Goal: Task Accomplishment & Management: Manage account settings

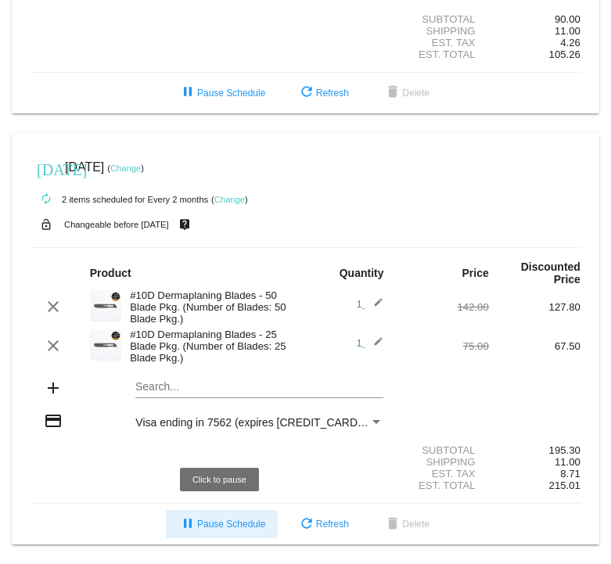
scroll to position [299, 0]
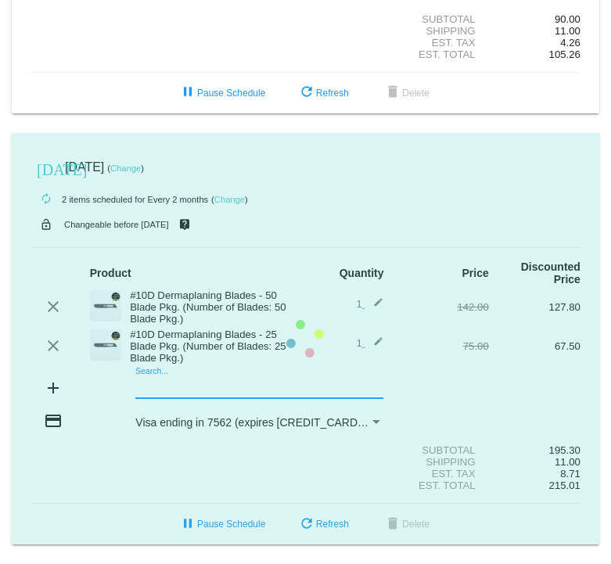
click at [168, 399] on mat-card "[DATE] [DATE] ( Change ) autorenew 2 items scheduled for Every 2 months ( Chang…" at bounding box center [305, 339] width 587 height 412
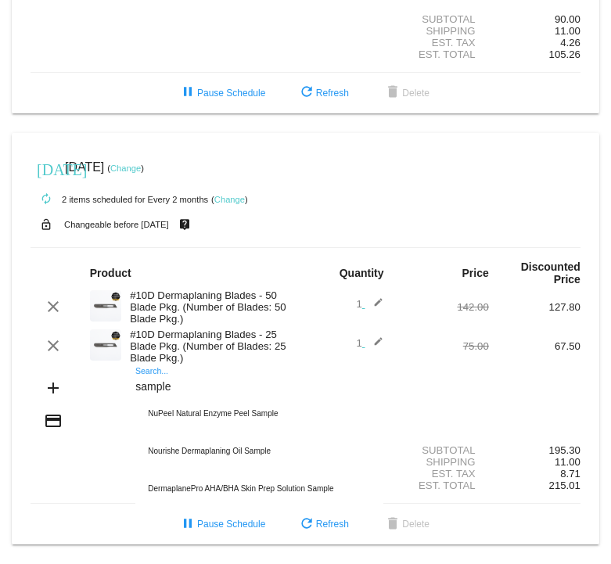
type input "sample"
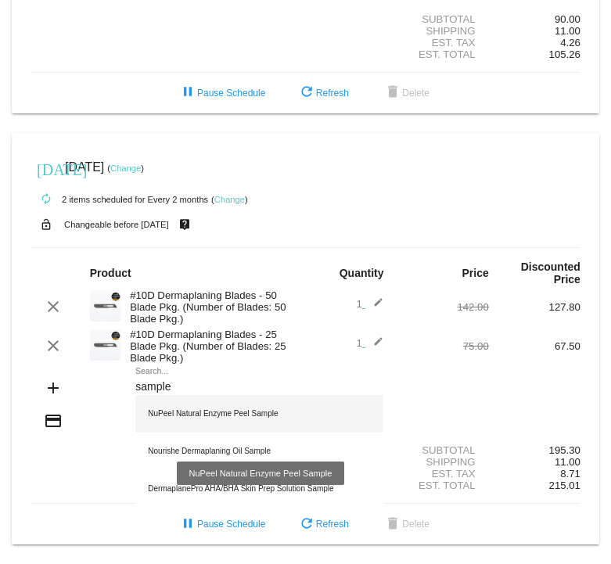
click at [157, 432] on div "NuPeel Natural Enzyme Peel Sample" at bounding box center [259, 414] width 248 height 38
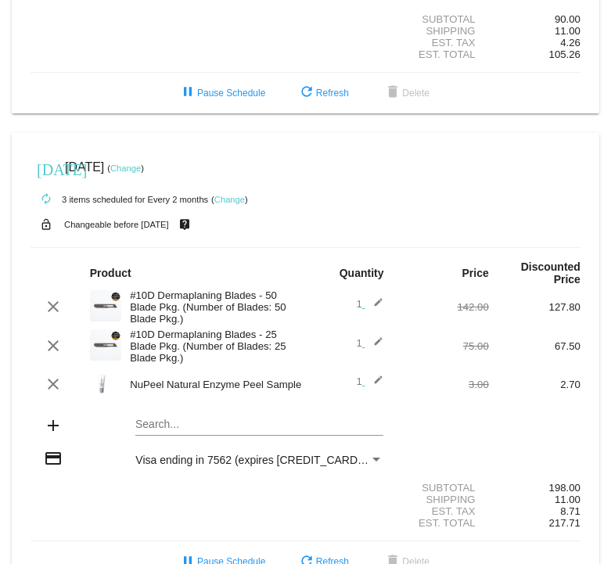
click at [374, 393] on mat-icon "edit" at bounding box center [373, 384] width 19 height 19
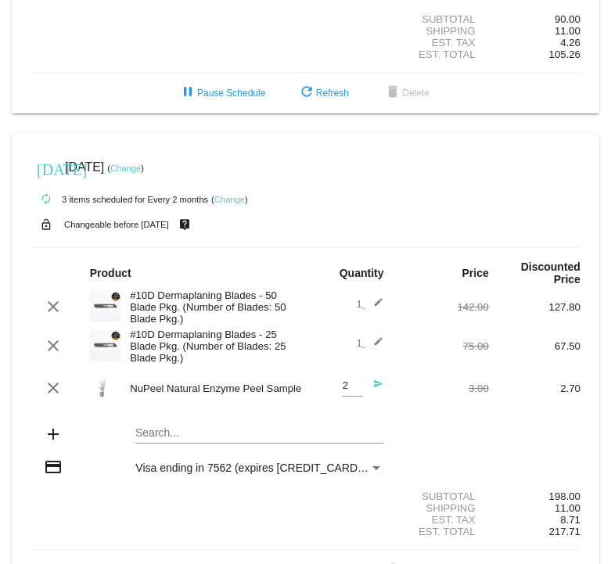
click at [357, 392] on input "2" at bounding box center [352, 386] width 20 height 12
click at [357, 392] on input "3" at bounding box center [352, 386] width 20 height 12
click at [357, 392] on input "4" at bounding box center [352, 386] width 20 height 12
click at [357, 392] on input "5" at bounding box center [352, 386] width 20 height 12
click at [357, 392] on input "6" at bounding box center [352, 386] width 20 height 12
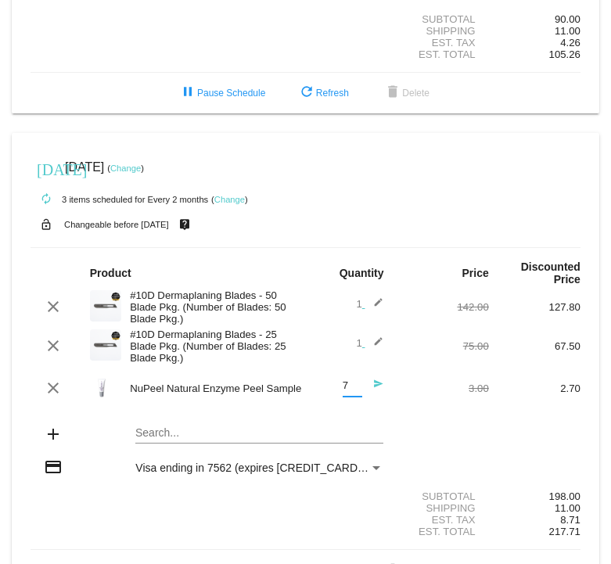
click at [357, 392] on input "7" at bounding box center [352, 386] width 20 height 12
click at [357, 392] on input "8" at bounding box center [352, 386] width 20 height 12
click at [357, 392] on input "9" at bounding box center [352, 386] width 20 height 12
click at [357, 392] on input "10" at bounding box center [352, 386] width 20 height 12
click at [357, 392] on input "11" at bounding box center [352, 386] width 20 height 12
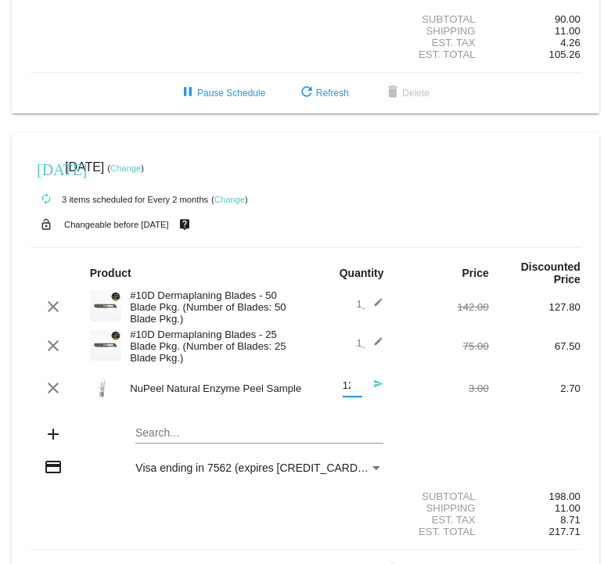
click at [357, 392] on input "12" at bounding box center [352, 386] width 20 height 12
click at [357, 392] on input "13" at bounding box center [352, 386] width 20 height 12
click at [357, 392] on input "14" at bounding box center [352, 386] width 20 height 12
click at [356, 392] on input "15" at bounding box center [352, 386] width 20 height 12
click at [346, 514] on div "Shipping 11.00" at bounding box center [305, 508] width 550 height 12
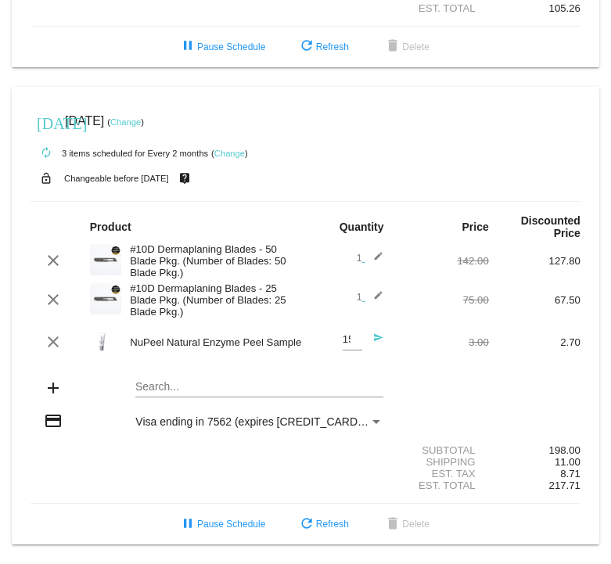
scroll to position [360, 0]
click at [358, 339] on input "14" at bounding box center [352, 340] width 20 height 12
click at [359, 339] on input "13" at bounding box center [352, 340] width 20 height 12
click at [359, 339] on input "12" at bounding box center [352, 340] width 20 height 12
click at [360, 335] on input "13" at bounding box center [352, 340] width 20 height 12
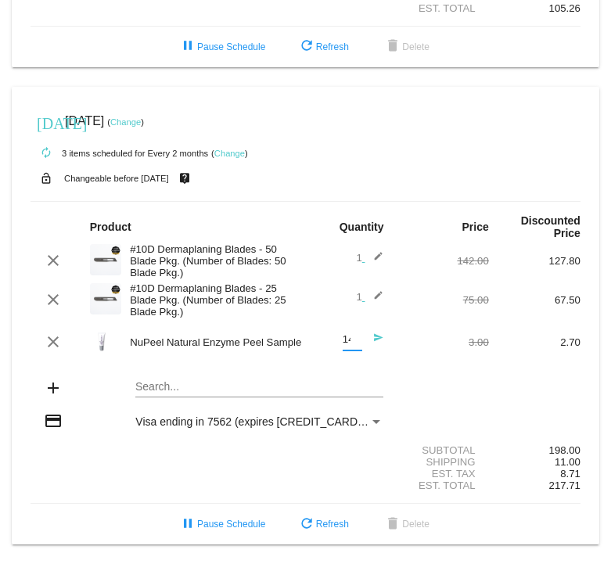
click at [360, 335] on input "14" at bounding box center [352, 340] width 20 height 12
type input "15"
click at [360, 335] on input "15" at bounding box center [352, 340] width 20 height 12
click at [379, 336] on mat-icon "send" at bounding box center [373, 341] width 19 height 19
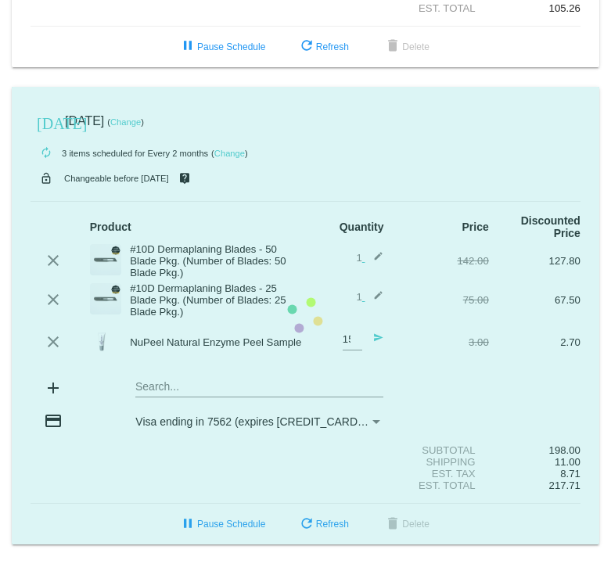
scroll to position [351, 0]
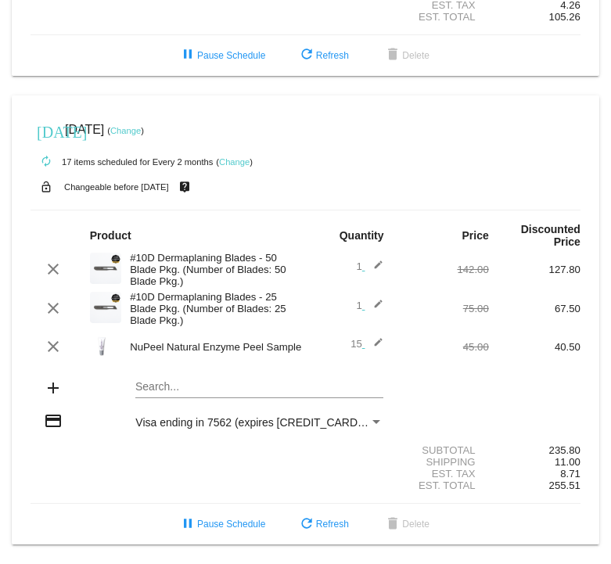
click at [378, 340] on mat-icon "edit" at bounding box center [373, 346] width 19 height 19
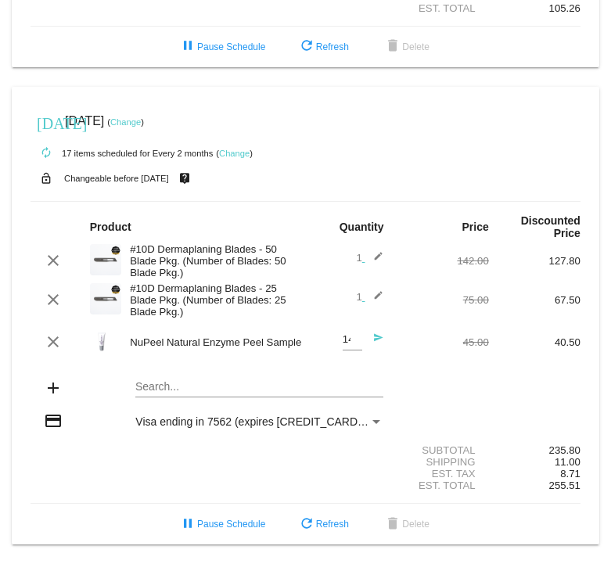
click at [355, 346] on input "14" at bounding box center [352, 340] width 20 height 12
click at [355, 346] on input "13" at bounding box center [352, 340] width 20 height 12
type input "12"
click at [355, 346] on input "12" at bounding box center [352, 340] width 20 height 12
click at [376, 344] on mat-icon "send" at bounding box center [373, 341] width 19 height 19
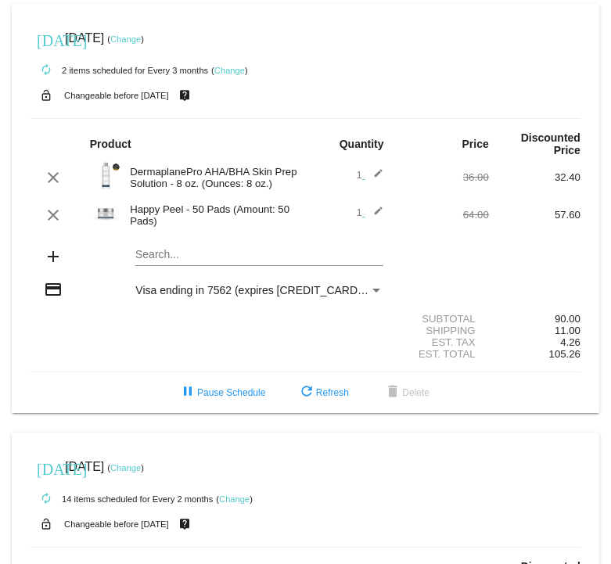
scroll to position [0, 0]
